Goal: Information Seeking & Learning: Find specific page/section

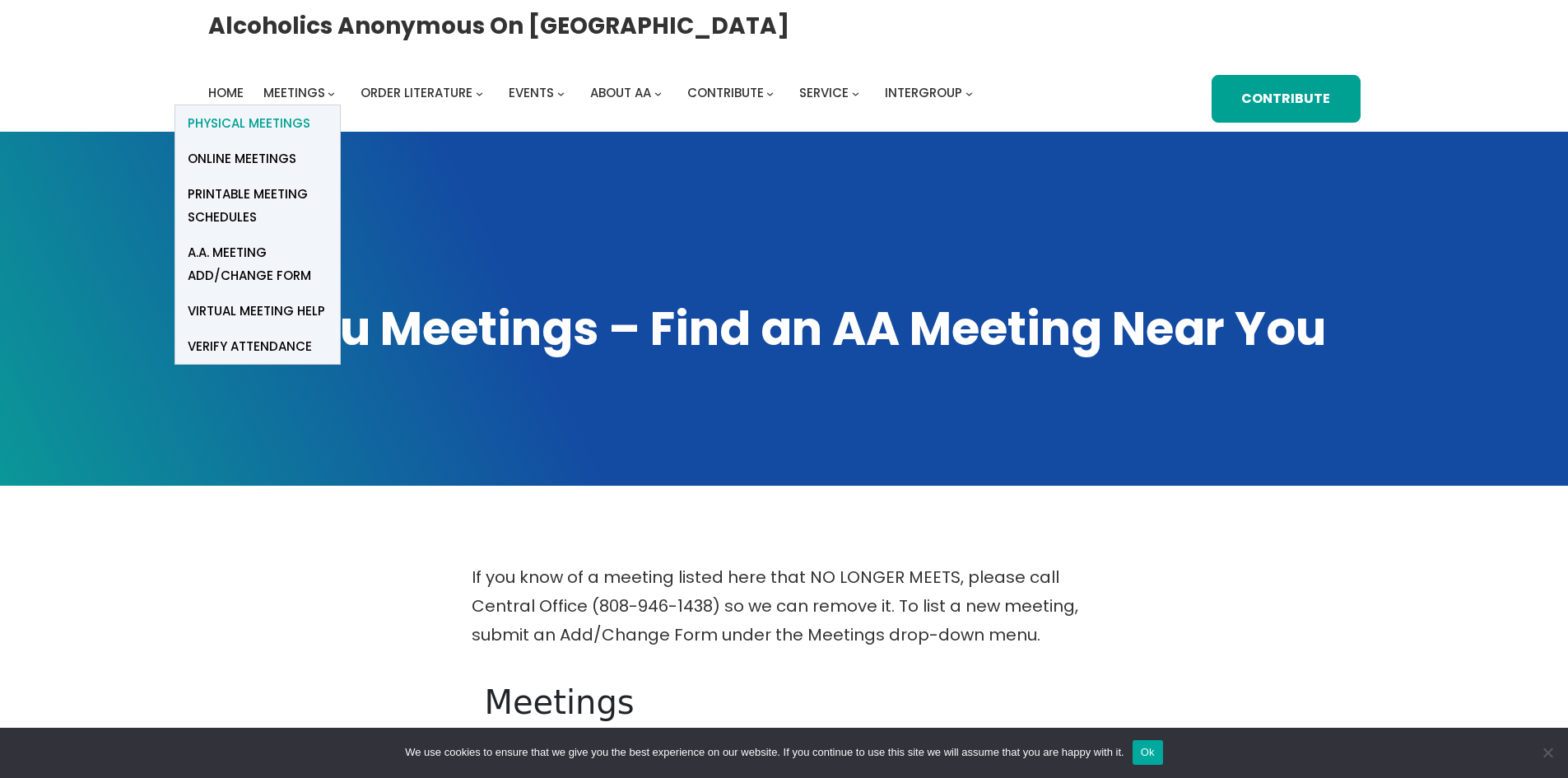
click at [290, 117] on span "Physical Meetings" at bounding box center [249, 123] width 123 height 23
click at [231, 196] on span "Printable Meeting Schedules" at bounding box center [257, 206] width 140 height 46
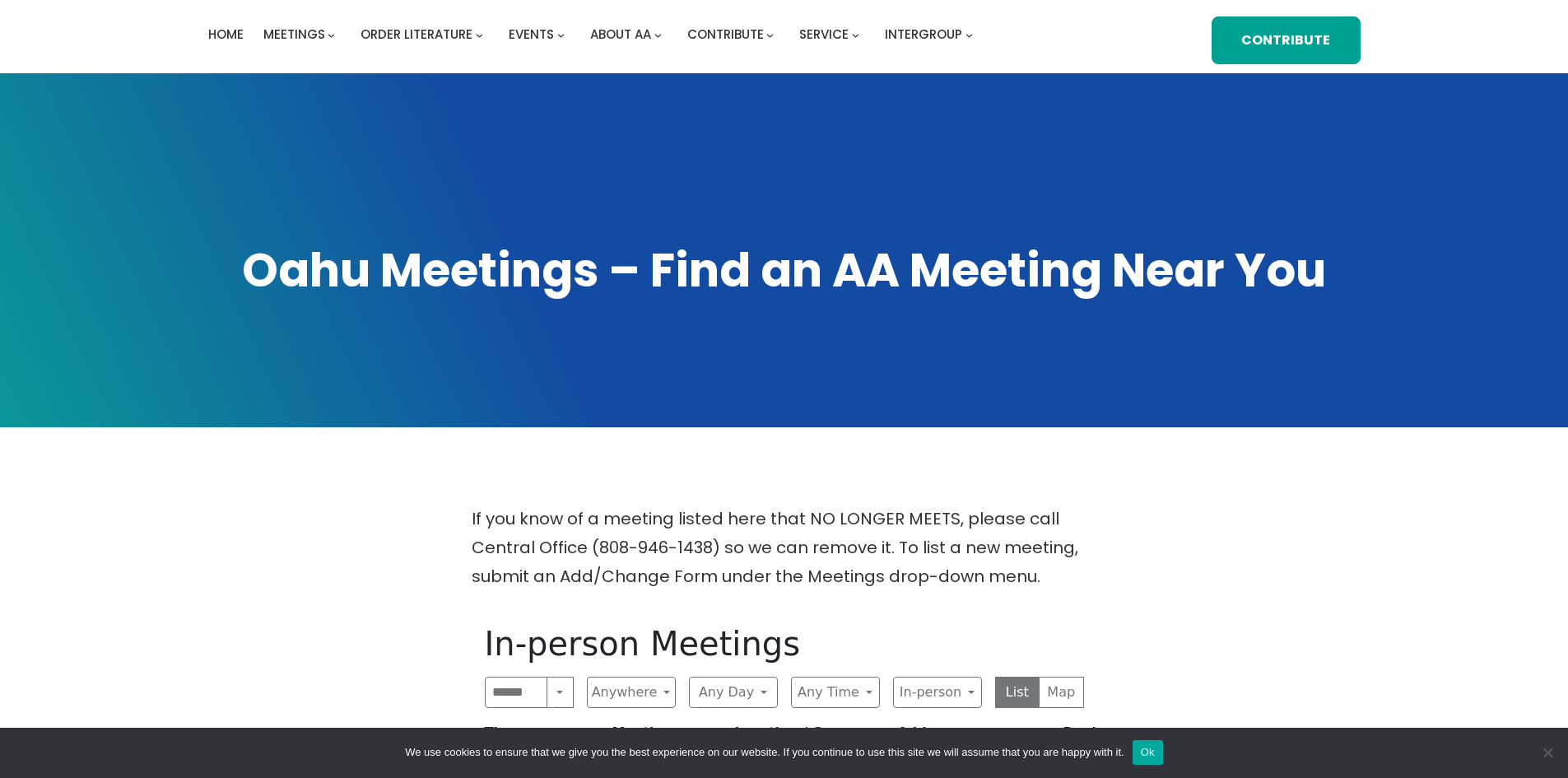
scroll to position [494, 0]
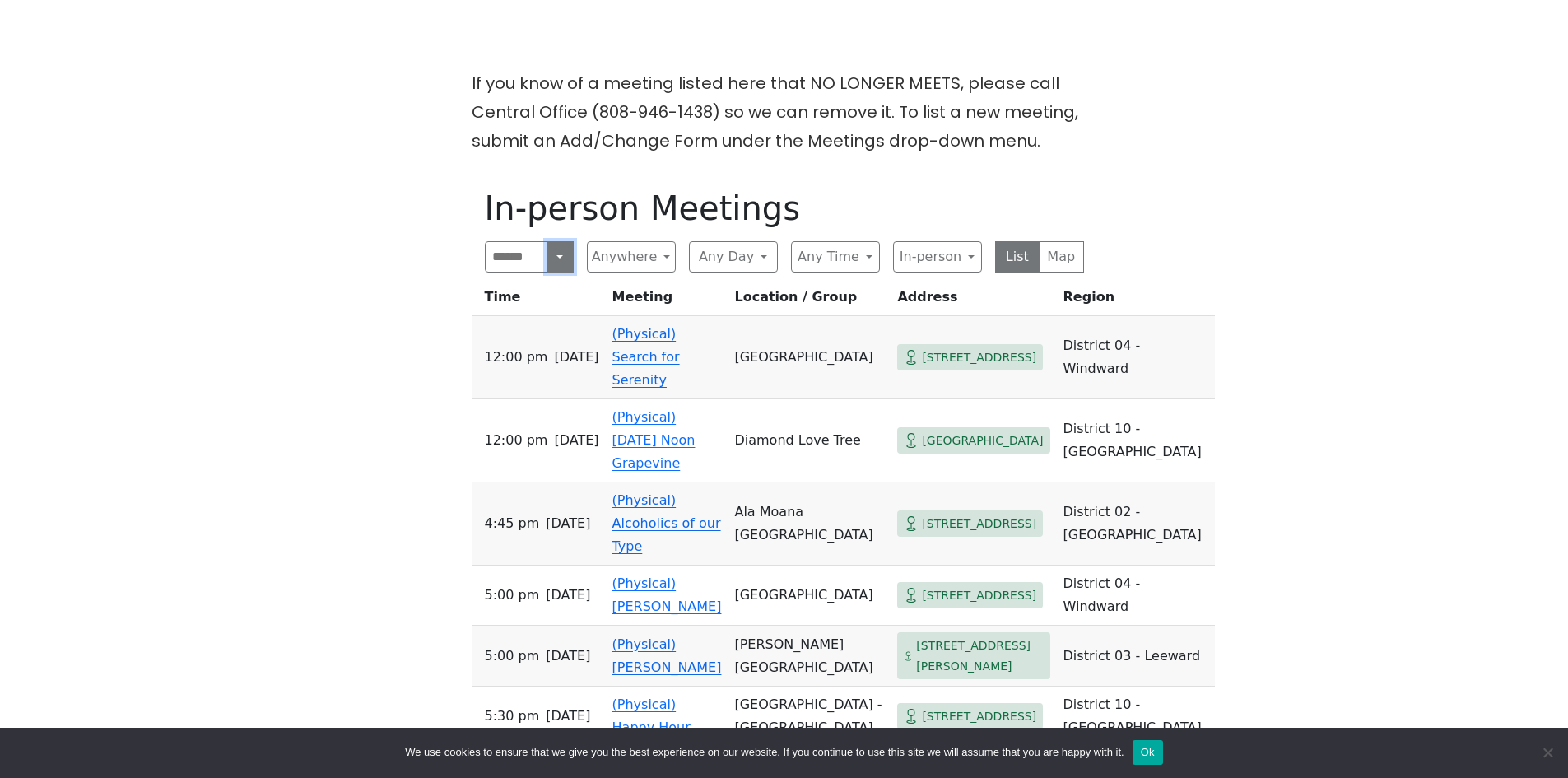
click at [557, 265] on button "Search" at bounding box center [559, 256] width 26 height 31
click at [395, 293] on div "If you know of a meeting listed here that NO LONGER MEETS, please call Central …" at bounding box center [784, 572] width 1411 height 1007
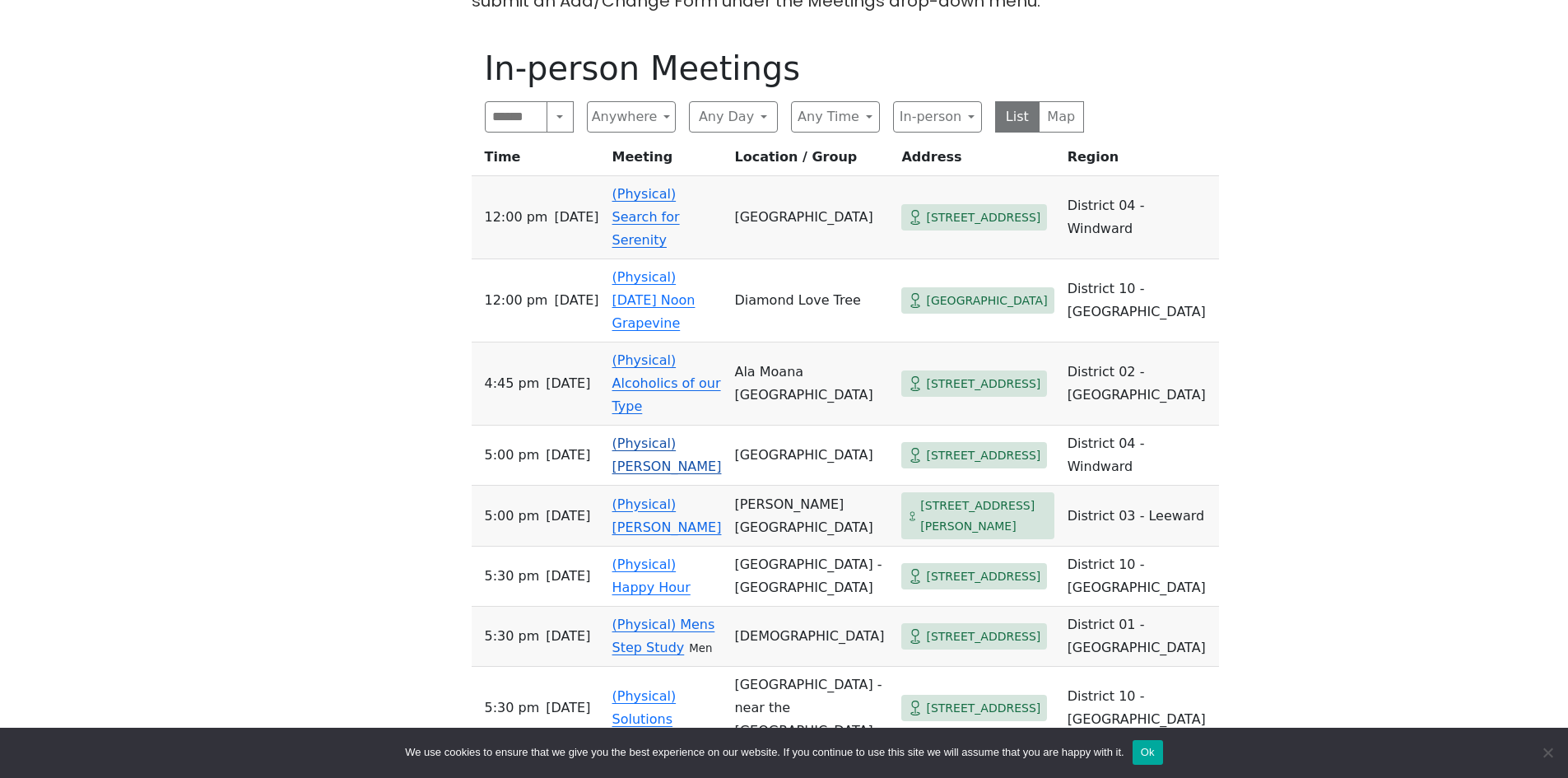
scroll to position [576, 0]
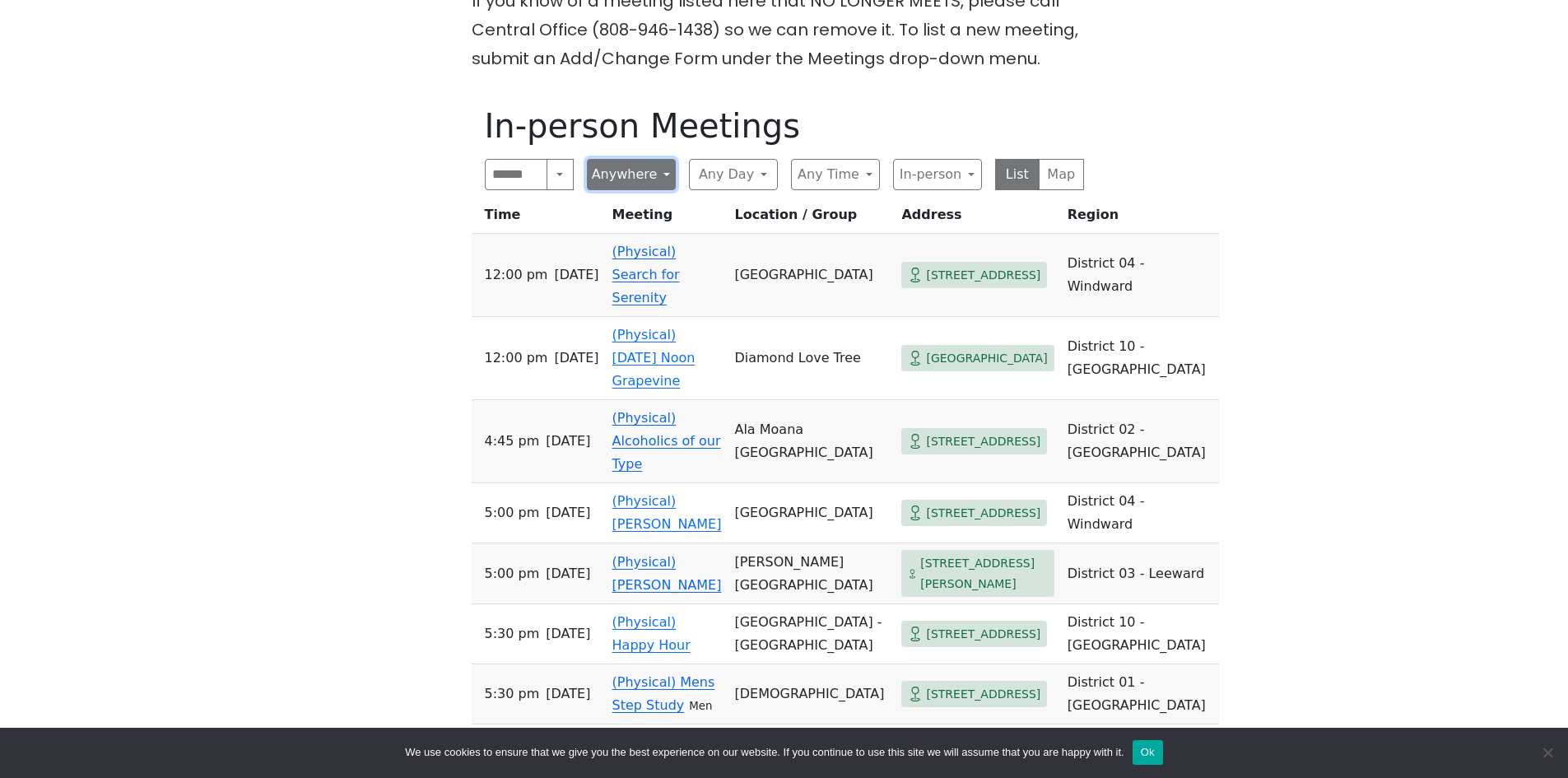
click at [662, 186] on button "Anywhere" at bounding box center [631, 174] width 89 height 31
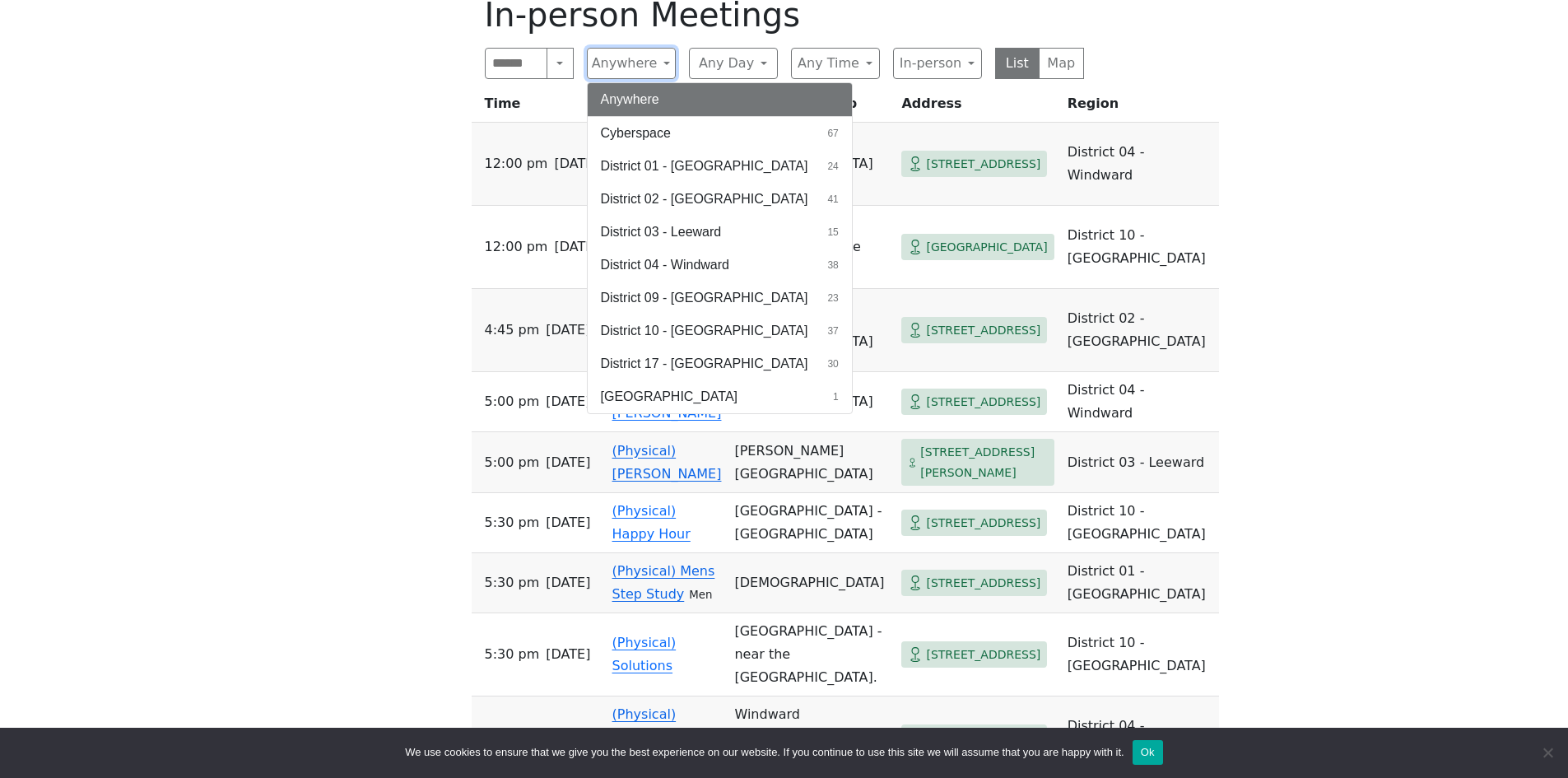
scroll to position [659, 0]
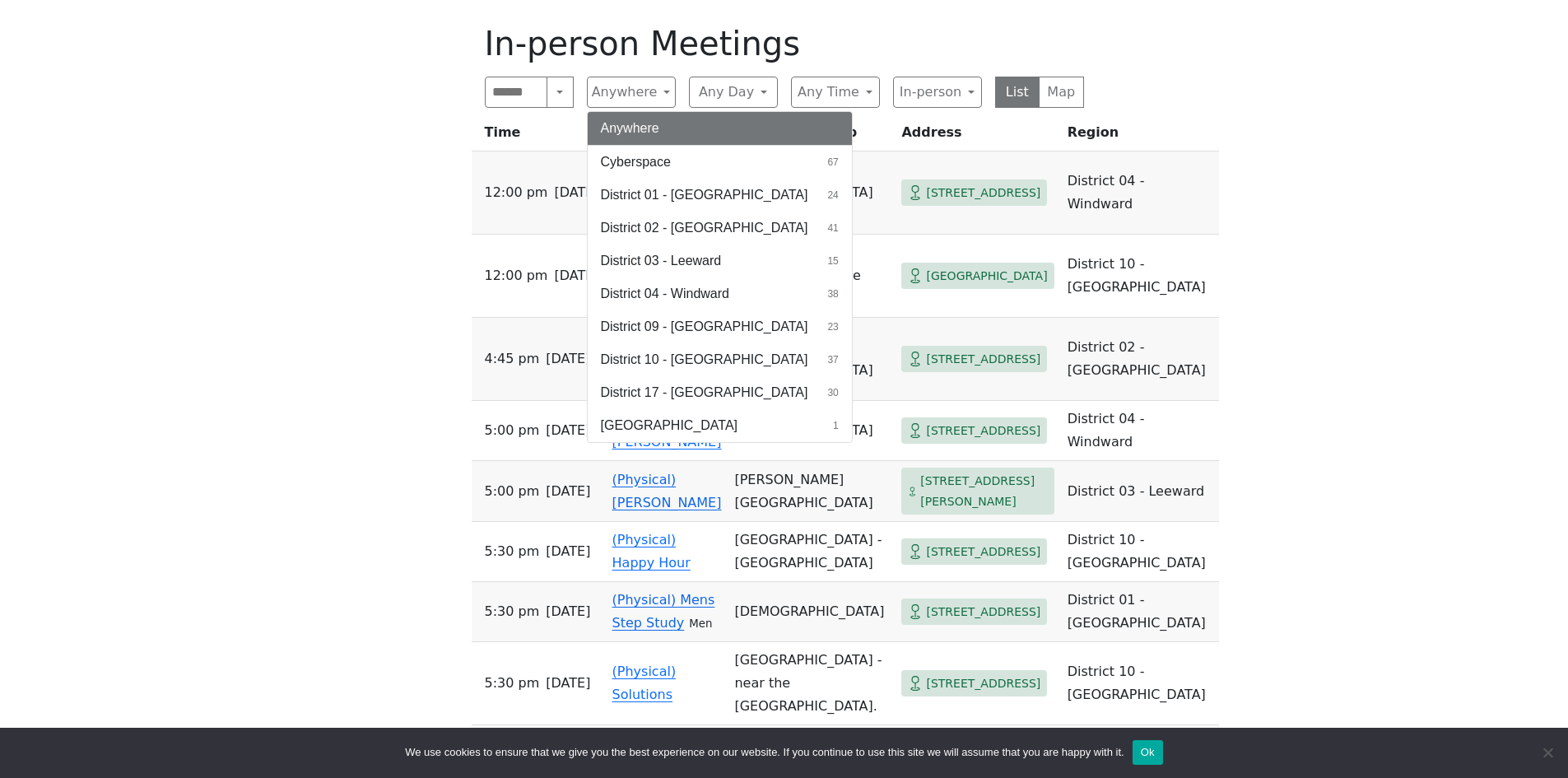
click at [1217, 230] on div "If you know of a meeting listed here that NO LONGER MEETS, please call Central …" at bounding box center [784, 789] width 1411 height 1770
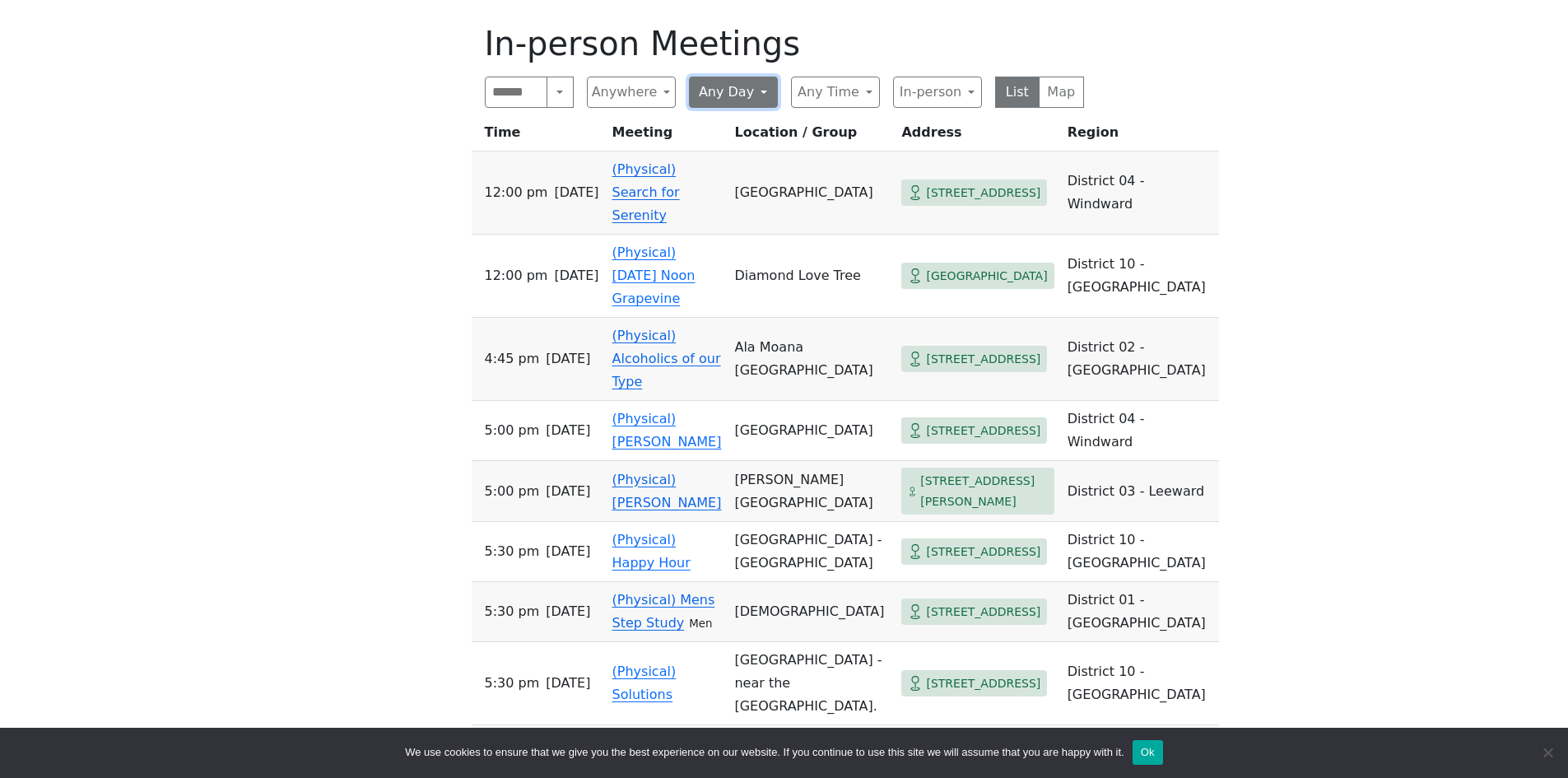
click at [760, 105] on button "Any Day" at bounding box center [733, 92] width 89 height 31
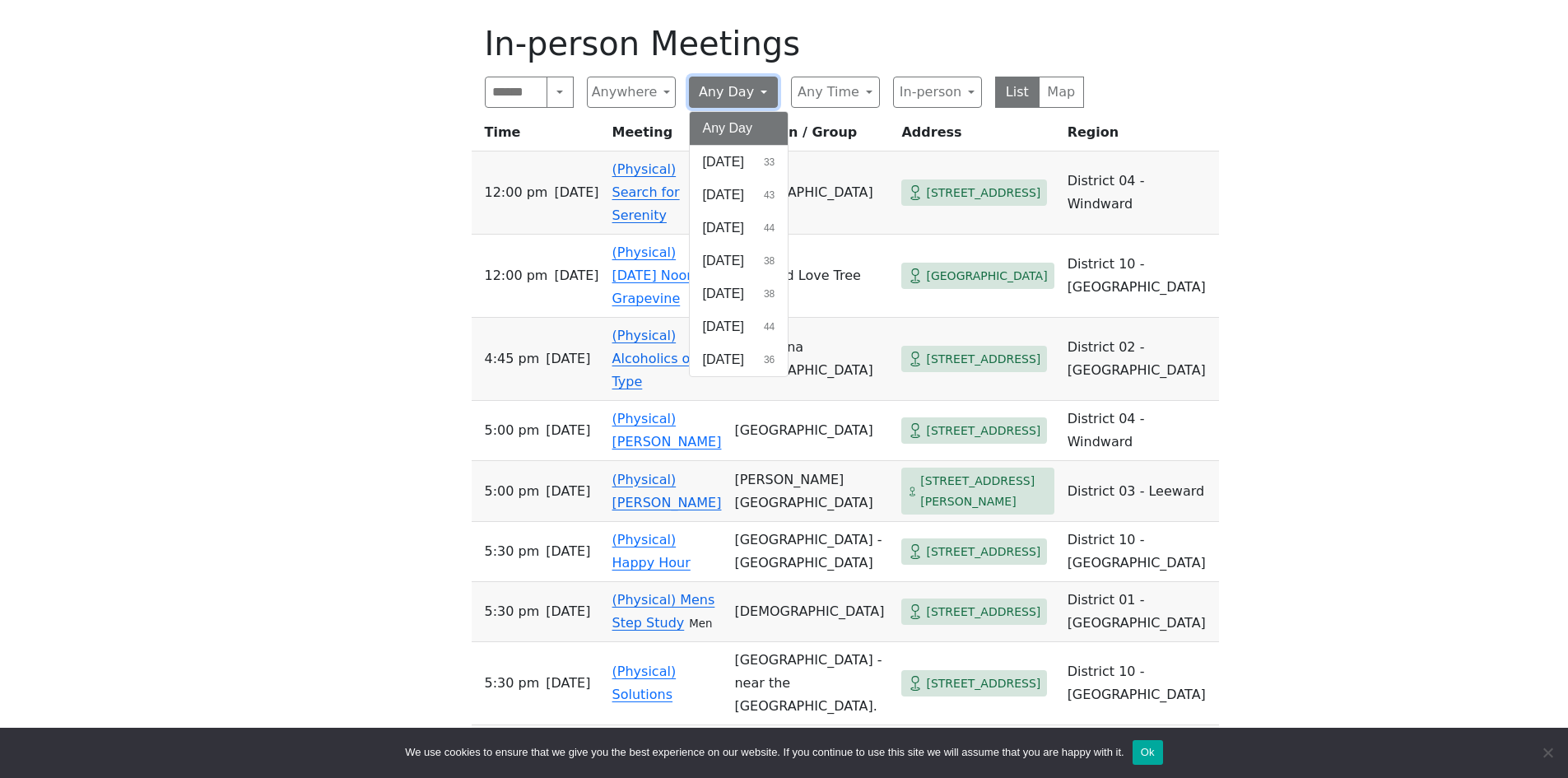
click at [760, 105] on button "Any Day" at bounding box center [733, 92] width 89 height 31
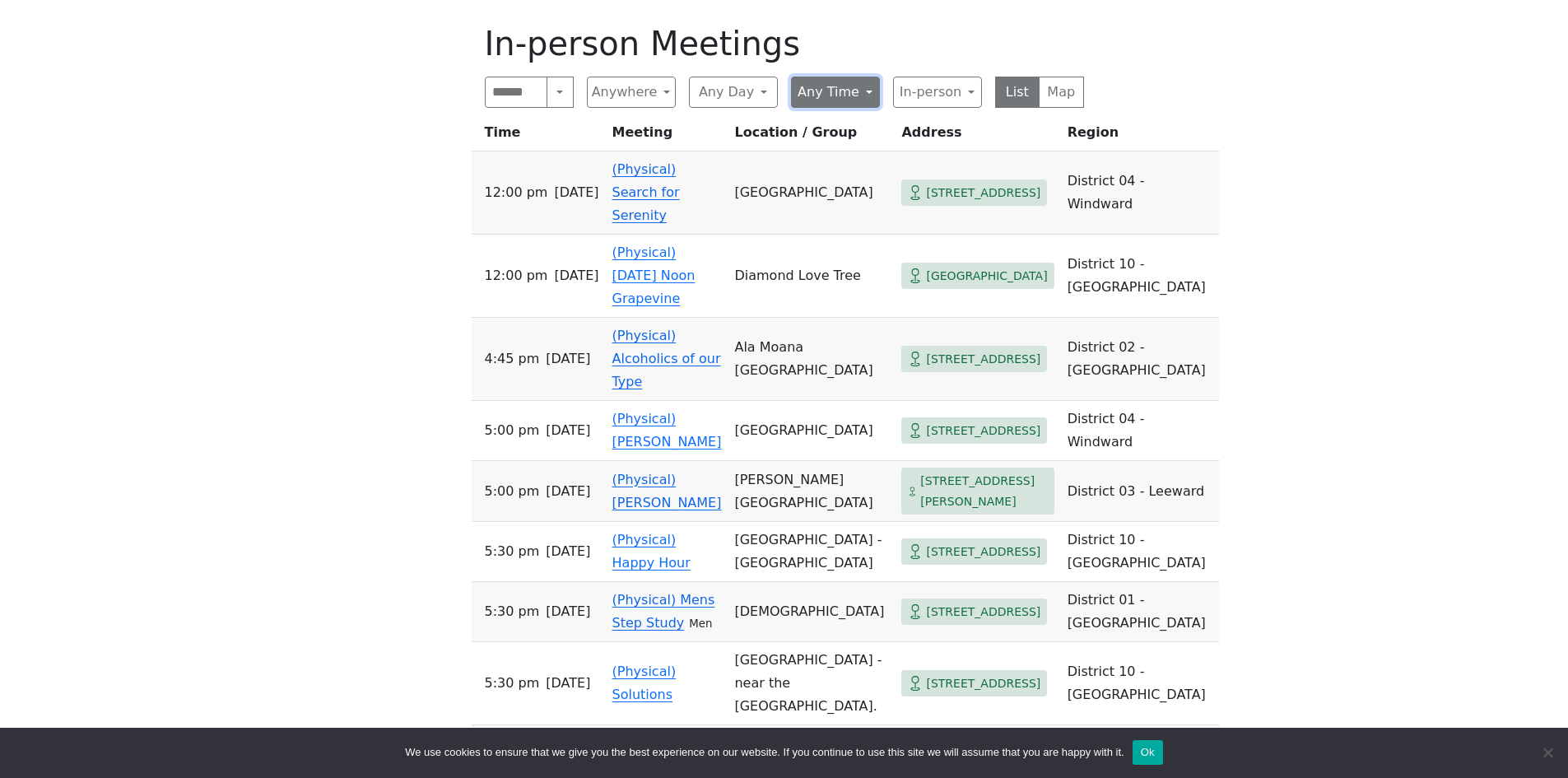
click at [864, 104] on button "Any Time" at bounding box center [835, 92] width 89 height 31
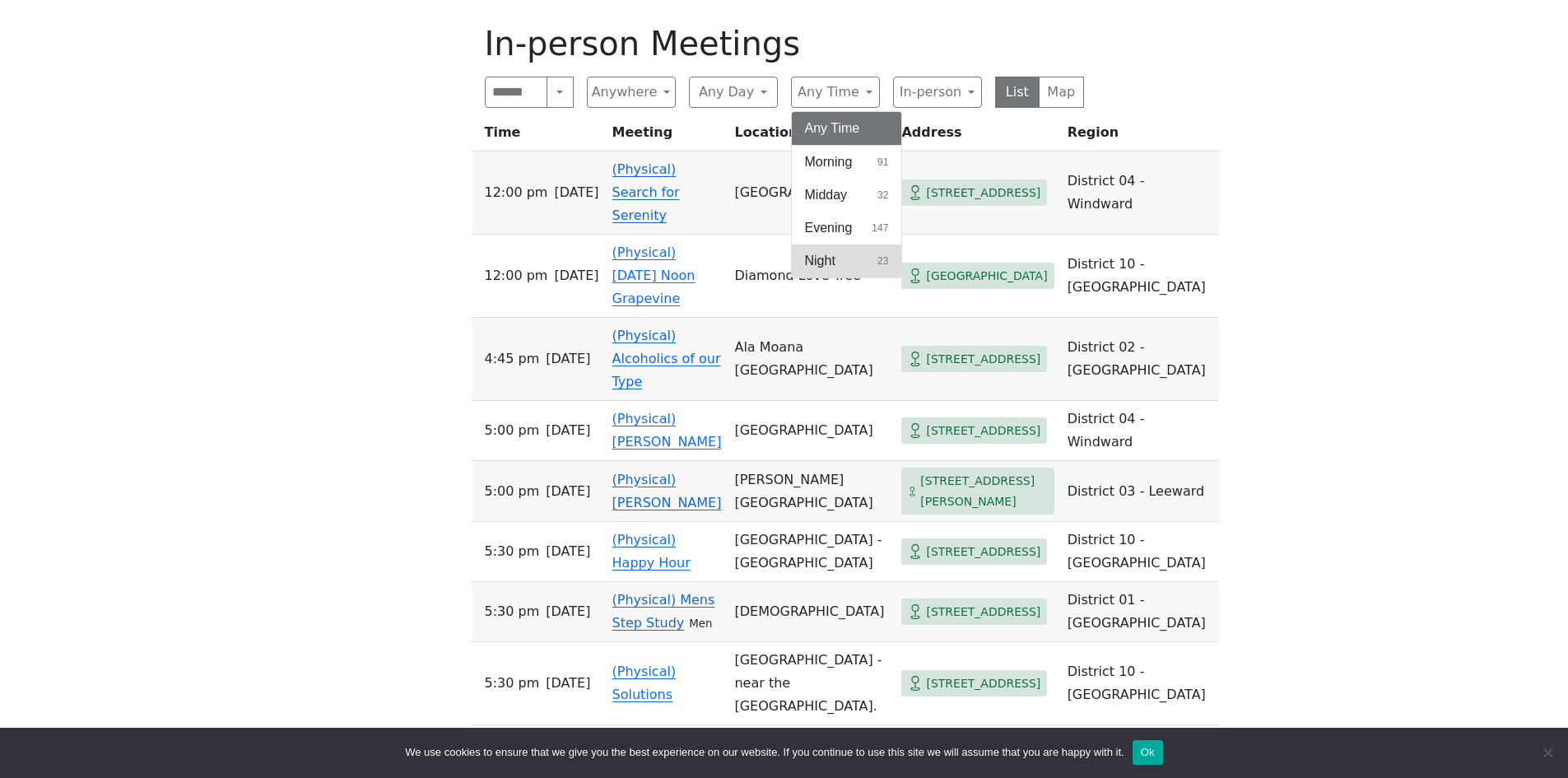
click at [838, 263] on button "Night 23" at bounding box center [847, 261] width 111 height 33
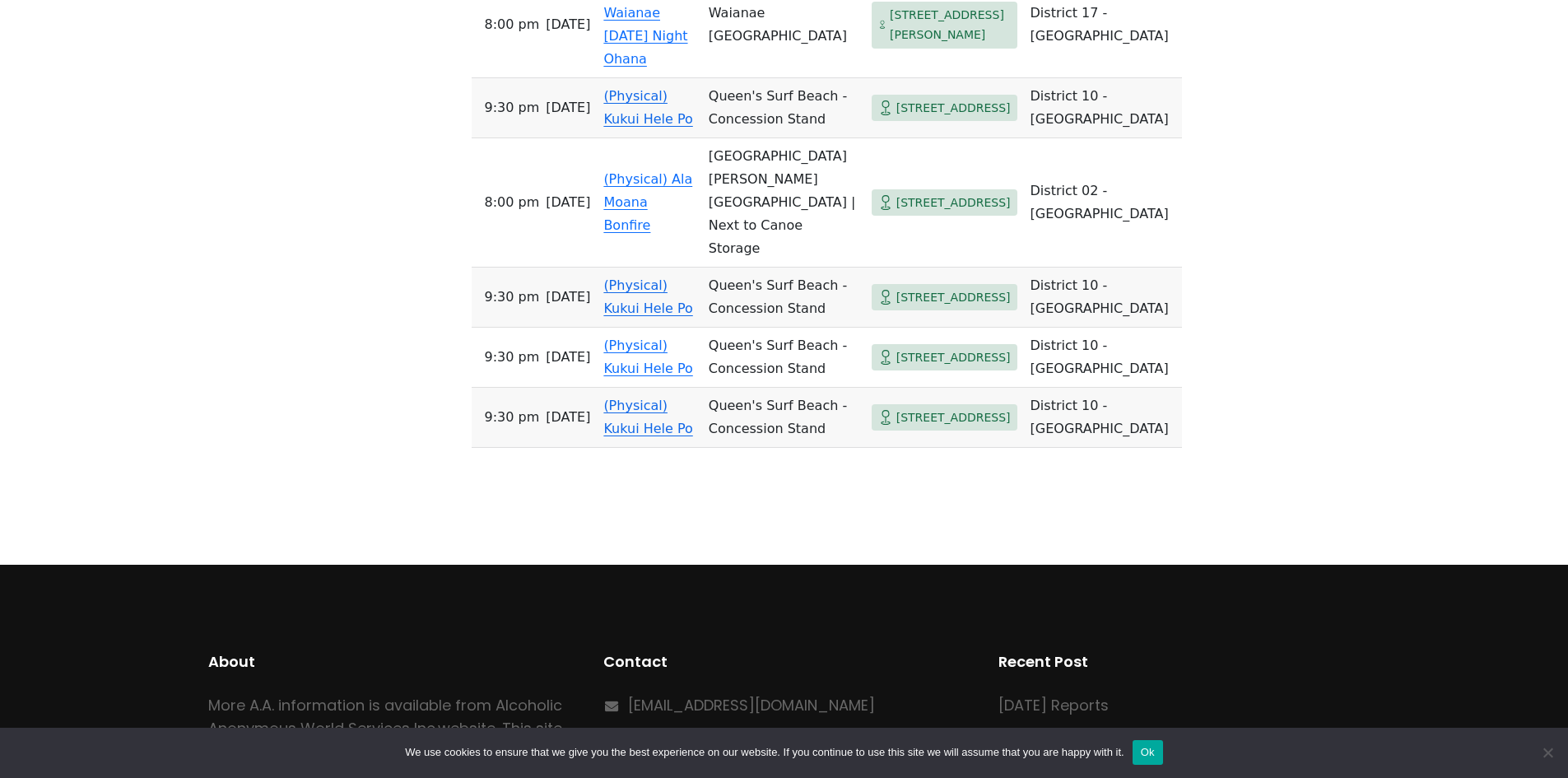
scroll to position [1564, 0]
drag, startPoint x: 996, startPoint y: 162, endPoint x: 986, endPoint y: 166, distance: 10.8
drag, startPoint x: 986, startPoint y: 166, endPoint x: 1380, endPoint y: 318, distance: 422.3
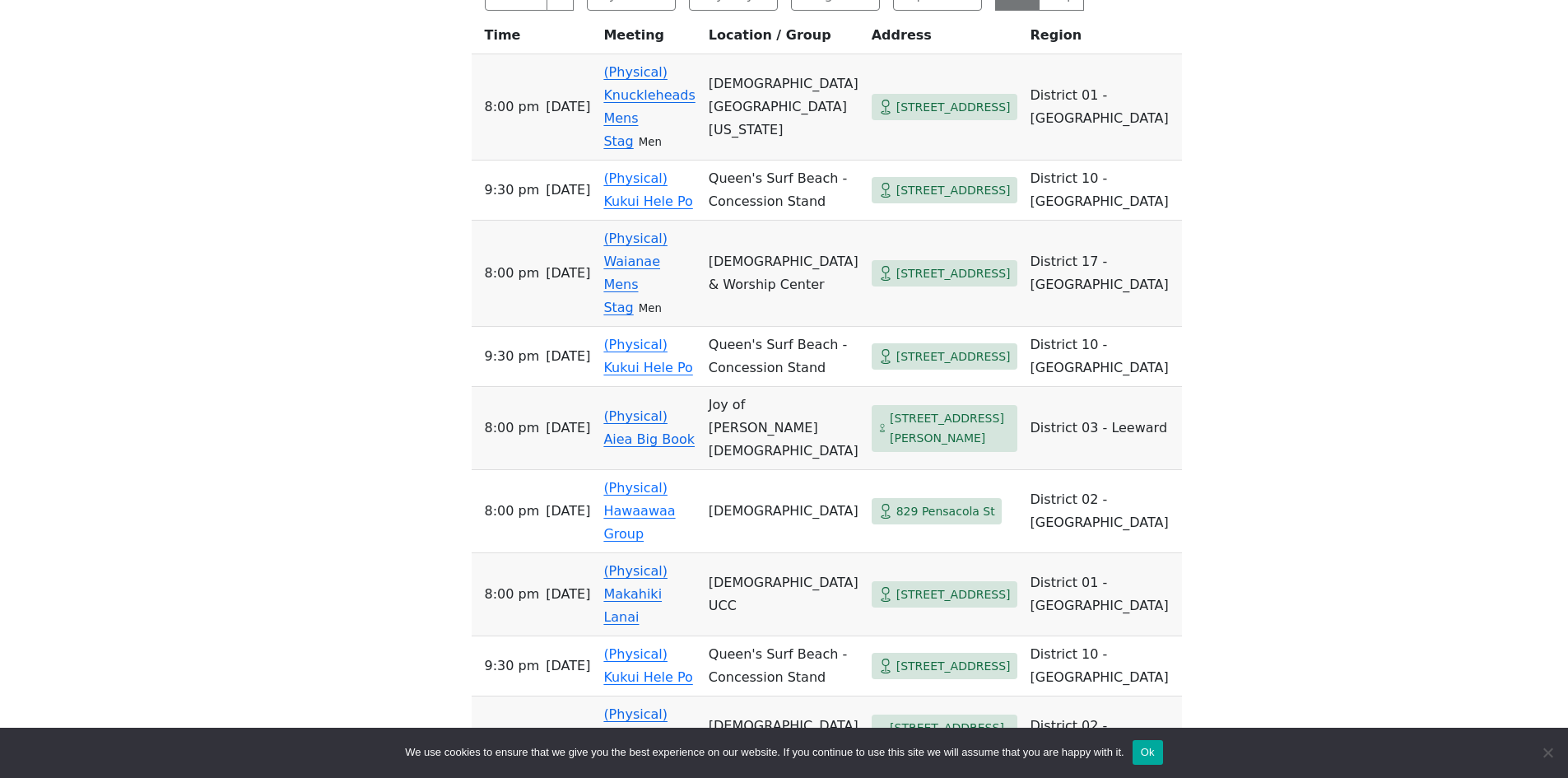
scroll to position [740, 0]
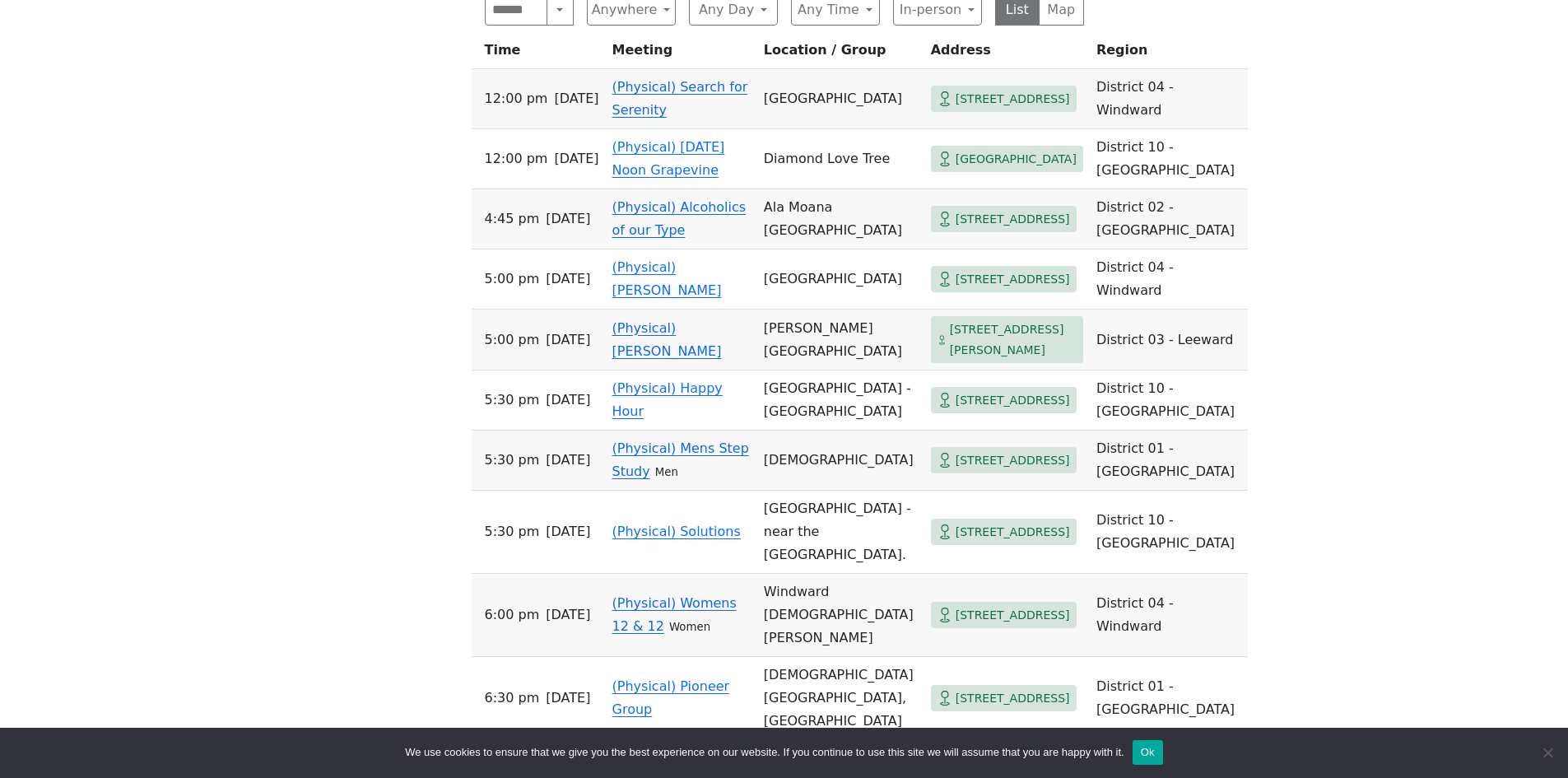
scroll to position [659, 0]
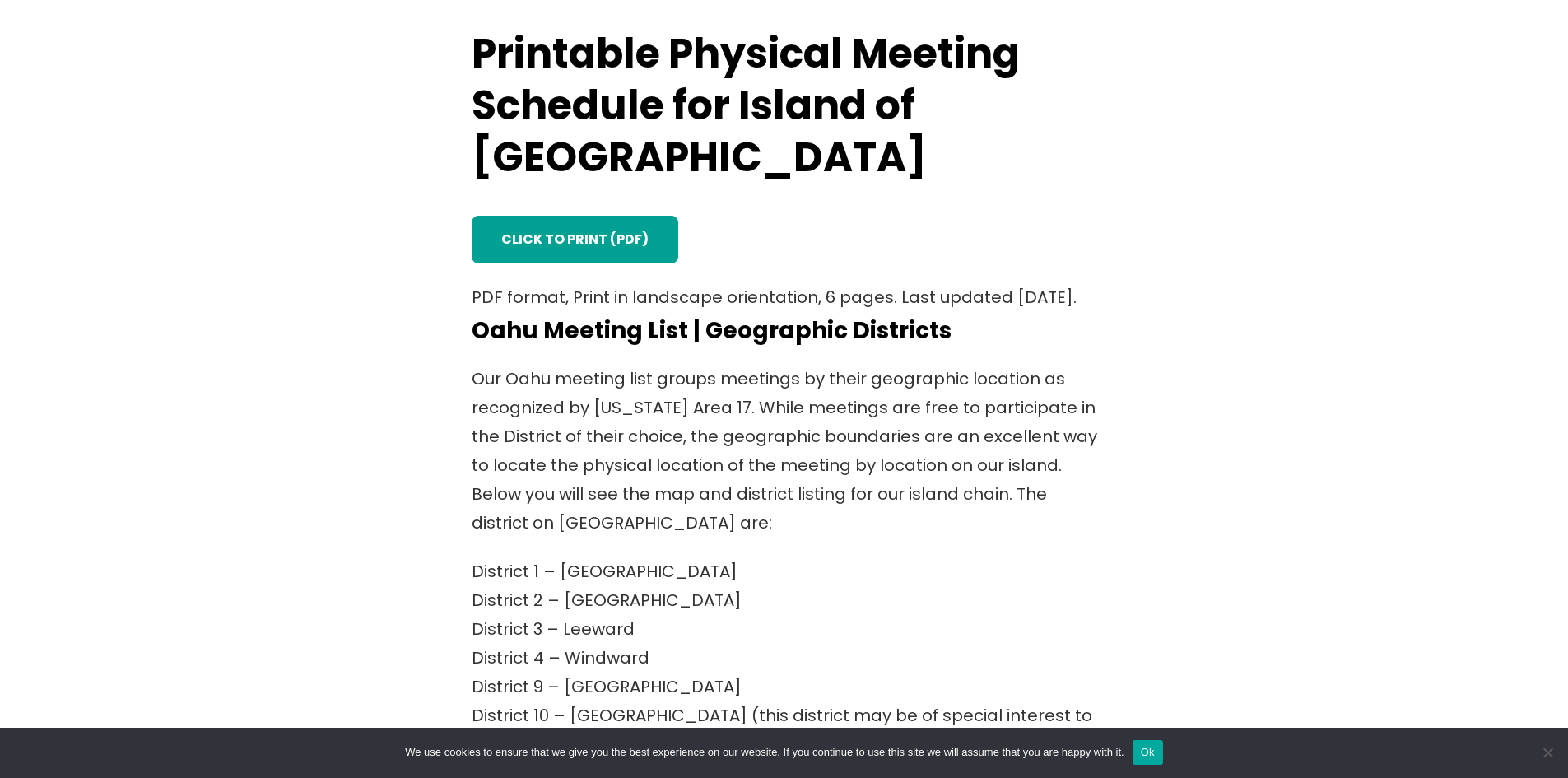
scroll to position [412, 0]
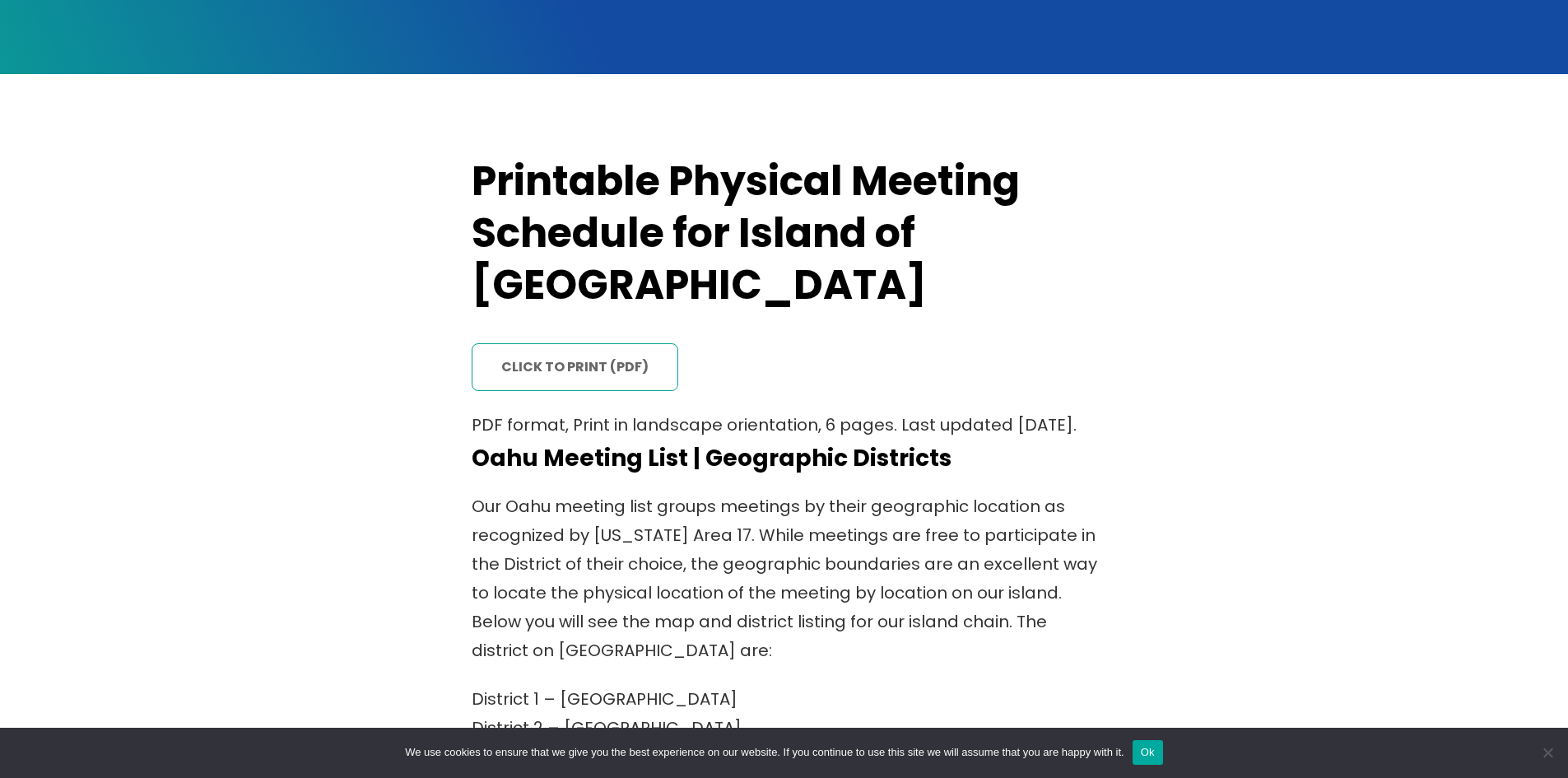
click at [548, 343] on link "click to print (PDF)" at bounding box center [575, 368] width 206 height 49
